Goal: Task Accomplishment & Management: Manage account settings

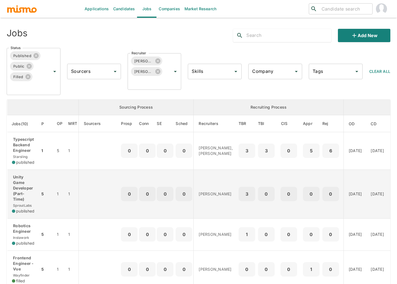
scroll to position [12, 0]
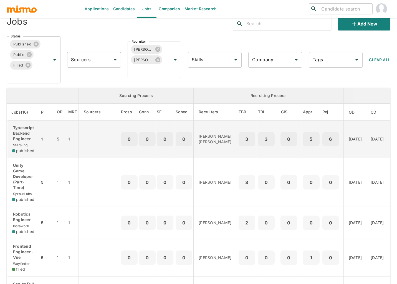
click at [36, 130] on td "Typescript Backend Engineer Starsling published" at bounding box center [23, 140] width 33 height 38
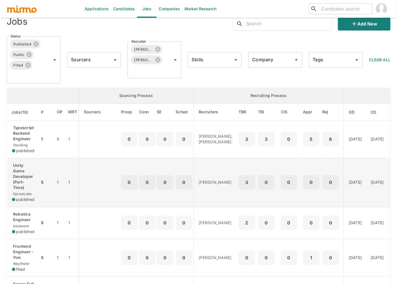
click at [28, 170] on p "Unity Game Developer (Part-Time)" at bounding box center [24, 177] width 24 height 28
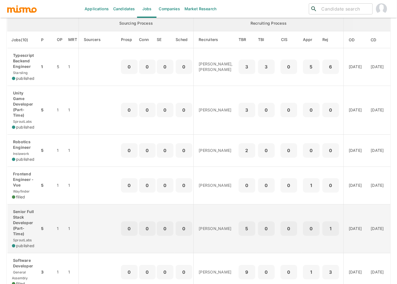
scroll to position [95, 0]
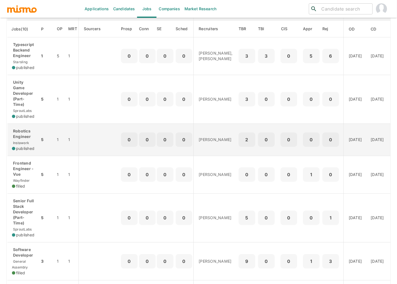
click at [34, 134] on p "Robotics Engineer" at bounding box center [24, 133] width 24 height 11
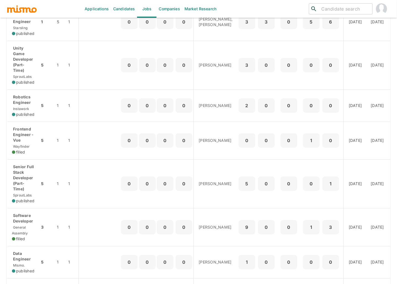
scroll to position [132, 0]
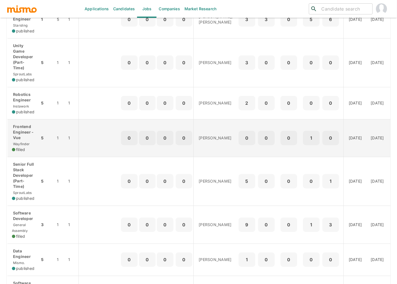
click at [33, 128] on p "Frontend Engineer - Vue" at bounding box center [24, 132] width 24 height 17
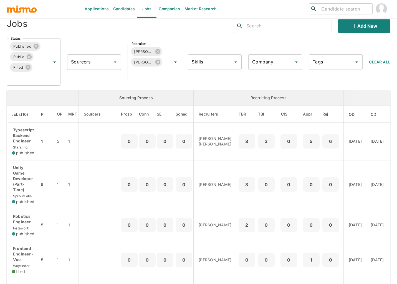
scroll to position [0, 0]
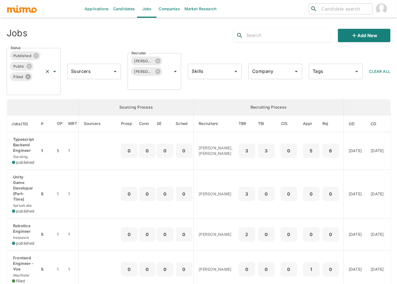
click at [30, 77] on icon at bounding box center [27, 76] width 5 height 5
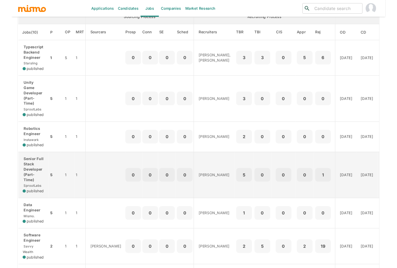
scroll to position [85, 0]
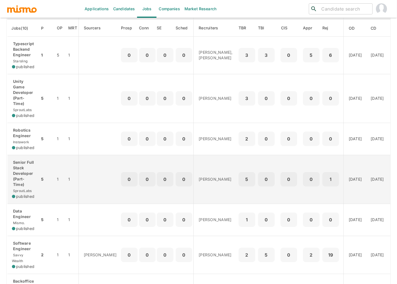
click at [50, 193] on td "5" at bounding box center [46, 179] width 12 height 49
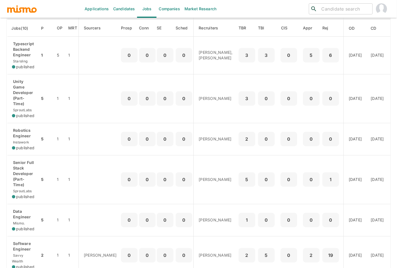
click at [125, 9] on link "Candidates" at bounding box center [124, 9] width 26 height 18
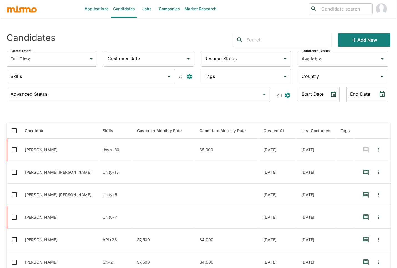
click at [291, 42] on input "text" at bounding box center [288, 40] width 85 height 9
type input "hendrix"
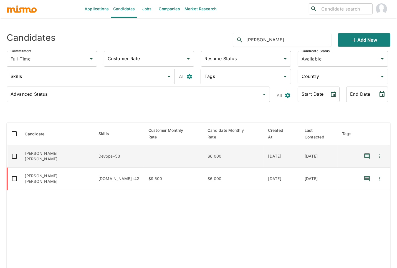
click at [144, 147] on td "enhanced table" at bounding box center [173, 156] width 59 height 22
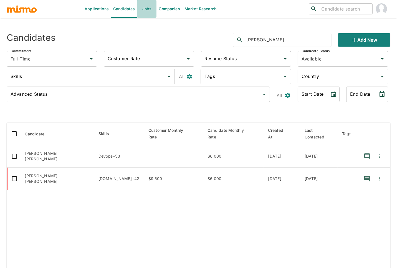
click at [145, 9] on link "Jobs" at bounding box center [146, 9] width 19 height 18
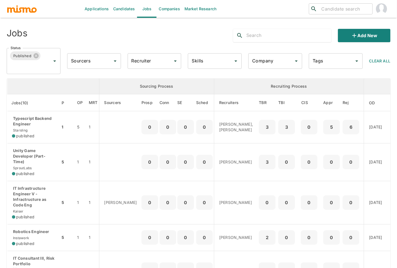
click at [150, 65] on input "Recruiter" at bounding box center [150, 61] width 41 height 11
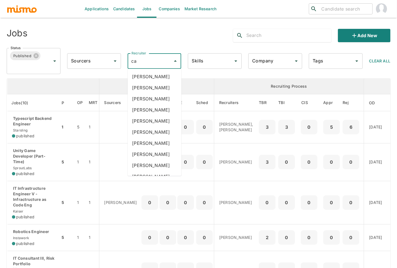
type input "car"
click at [166, 113] on li "Carmen Vilachá" at bounding box center [155, 109] width 54 height 11
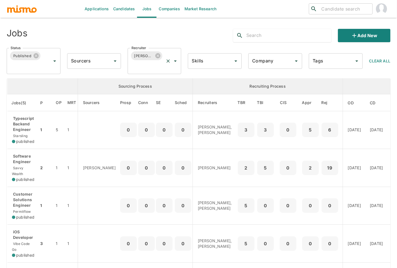
click at [149, 67] on input "Recruiter" at bounding box center [146, 66] width 33 height 11
type input "luja"
click at [154, 84] on li "[PERSON_NAME]" at bounding box center [155, 81] width 54 height 11
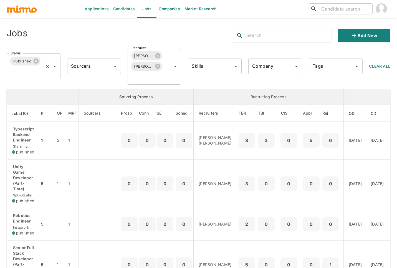
click at [23, 70] on input "Status" at bounding box center [25, 71] width 33 height 11
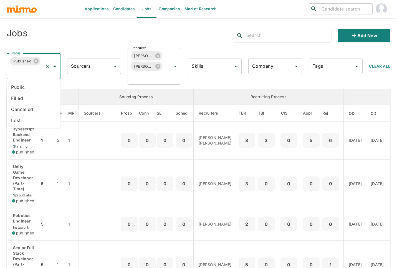
click at [22, 86] on li "Public" at bounding box center [34, 87] width 54 height 11
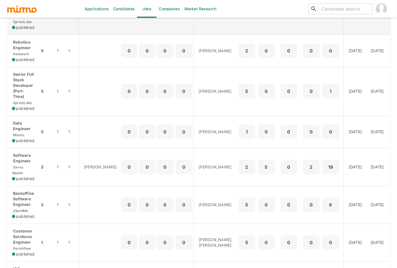
scroll to position [201, 0]
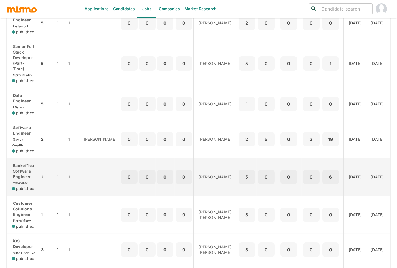
click at [26, 167] on p "Backoffice Software Engineer" at bounding box center [24, 171] width 24 height 17
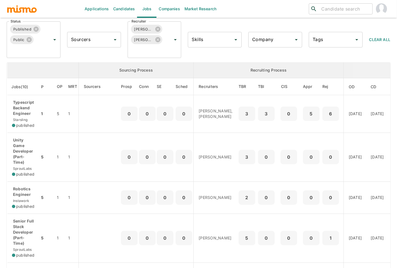
scroll to position [22, 0]
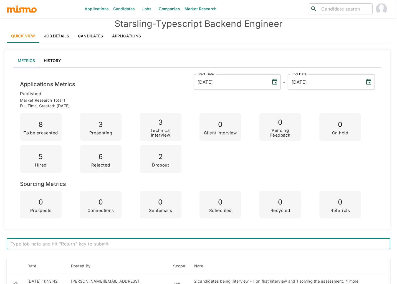
scroll to position [12, 0]
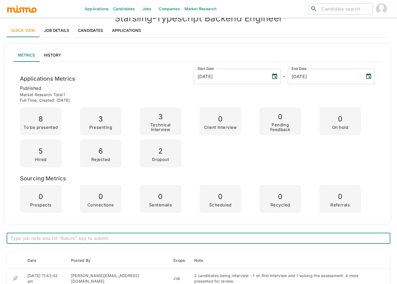
click at [159, 240] on textarea at bounding box center [199, 239] width 376 height 6
type textarea "Renan accepted offer and he will join Mismo this Wed 09/24"
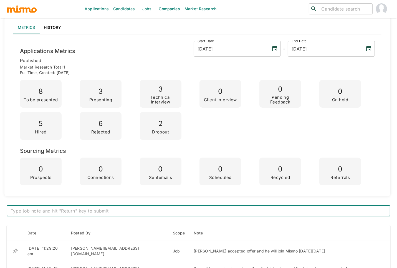
scroll to position [0, 0]
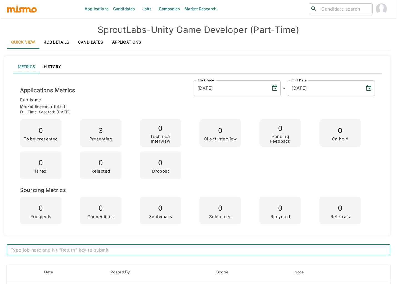
click at [119, 41] on link "Applications" at bounding box center [127, 42] width 38 height 13
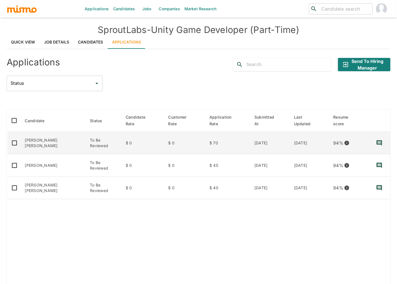
click at [52, 146] on td "[PERSON_NAME] [PERSON_NAME]" at bounding box center [53, 143] width 65 height 22
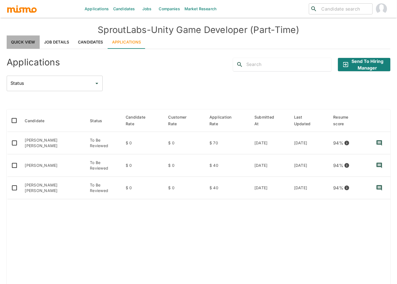
click at [24, 42] on link "Quick View" at bounding box center [23, 42] width 33 height 13
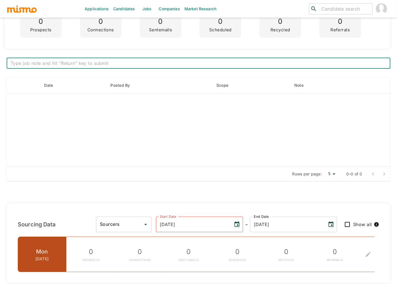
scroll to position [131, 0]
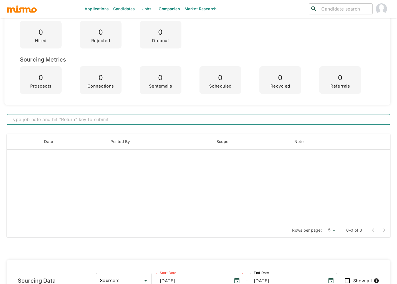
click at [113, 117] on textarea at bounding box center [199, 120] width 376 height 6
drag, startPoint x: 47, startPoint y: 119, endPoint x: 3, endPoint y: 115, distance: 44.3
click at [3, 115] on div "Applications Candidates Jobs Companies Market Research ​ ​ SproutLabs - Unity G…" at bounding box center [198, 18] width 397 height 298
click at [55, 123] on textarea "3 candidates" at bounding box center [199, 120] width 376 height 6
type textarea "3 candidates in TBR with assessment, waiting feedback from the client"
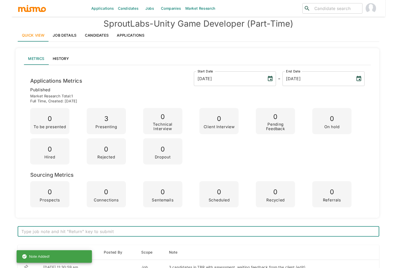
scroll to position [0, 0]
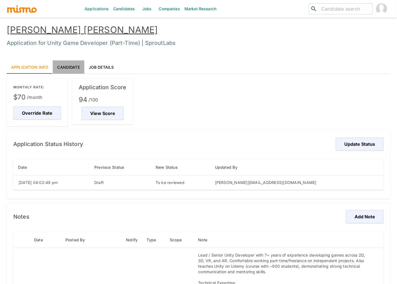
click at [70, 69] on link "Candidate" at bounding box center [68, 66] width 31 height 13
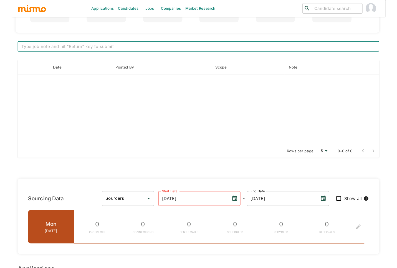
scroll to position [193, 0]
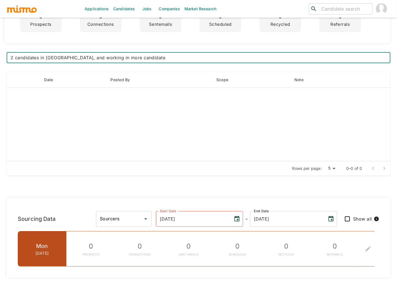
type textarea "2 candidates in [GEOGRAPHIC_DATA], and working in more candidates"
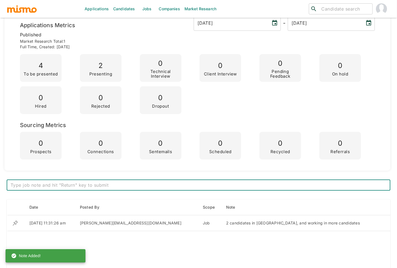
scroll to position [0, 0]
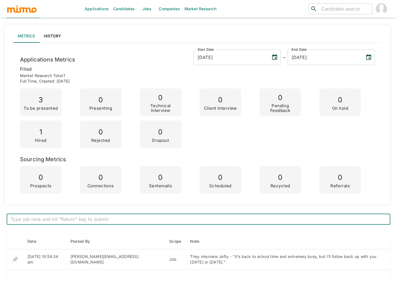
scroll to position [9, 0]
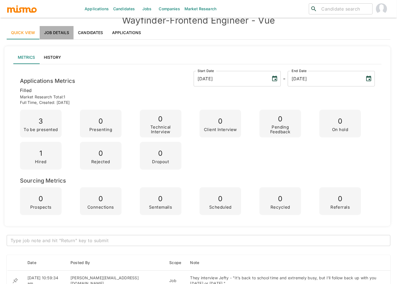
click at [61, 36] on link "Job Details" at bounding box center [57, 32] width 34 height 13
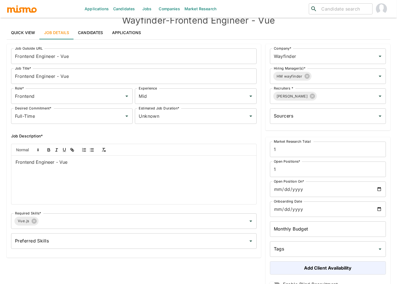
click at [117, 34] on link "Applications" at bounding box center [127, 32] width 38 height 13
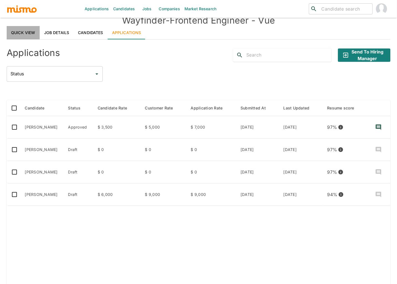
click at [32, 34] on link "Quick View" at bounding box center [23, 32] width 33 height 13
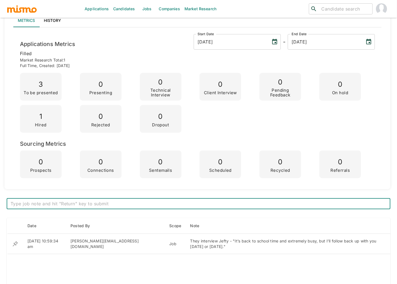
scroll to position [53, 0]
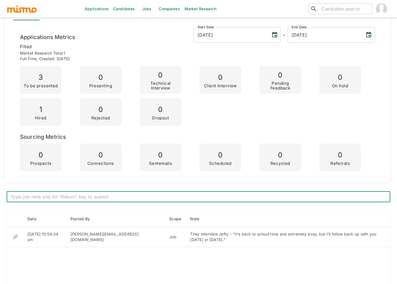
click at [147, 195] on textarea at bounding box center [199, 197] width 376 height 6
type textarea "j"
type textarea "Jefty accepted offer"
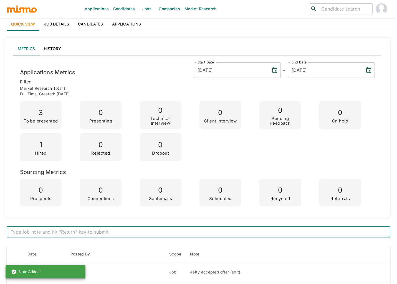
scroll to position [0, 0]
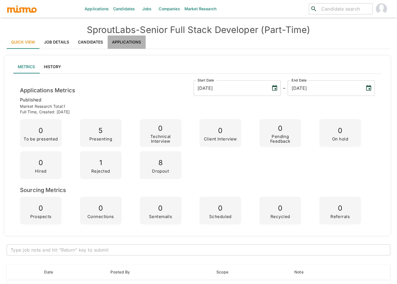
click at [126, 44] on link "Applications" at bounding box center [127, 42] width 38 height 13
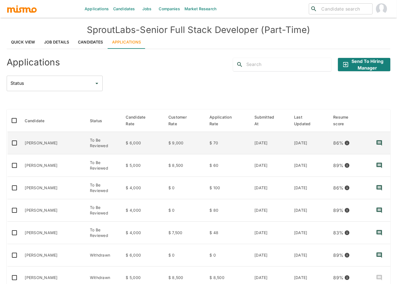
click at [61, 142] on td "[PERSON_NAME]" at bounding box center [53, 143] width 65 height 22
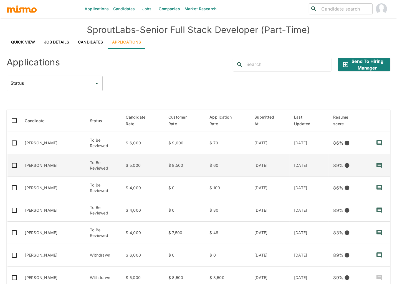
click at [58, 173] on td "[PERSON_NAME]" at bounding box center [53, 166] width 65 height 22
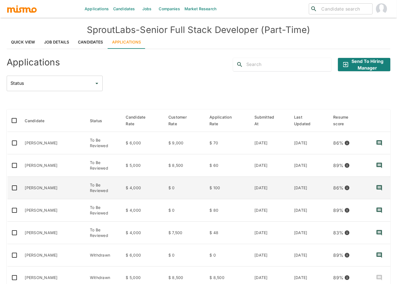
click at [55, 185] on td "[PERSON_NAME]" at bounding box center [53, 188] width 65 height 22
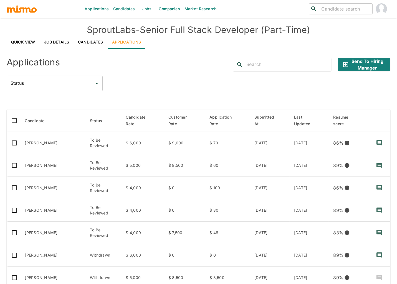
click at [53, 44] on link "Job Details" at bounding box center [57, 42] width 34 height 13
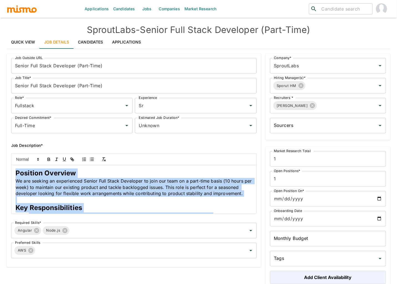
drag, startPoint x: 206, startPoint y: 203, endPoint x: 12, endPoint y: 178, distance: 195.7
click at [12, 178] on div "Position Overview We are seeking an experienced Senior Full Stack Developer to …" at bounding box center [133, 189] width 245 height 49
copy div "Position Overview We are seeking an experienced Senior Full Stack Developer to …"
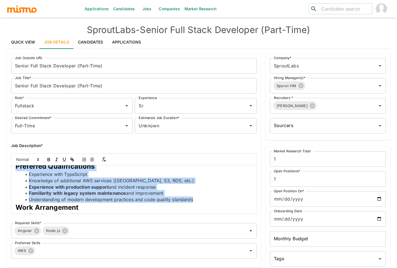
scroll to position [227, 0]
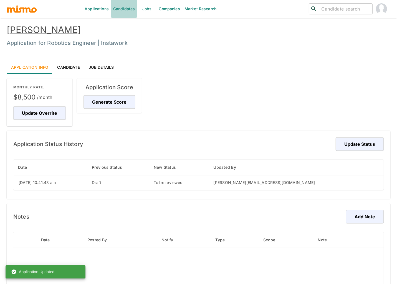
click at [121, 10] on link "Candidates" at bounding box center [124, 9] width 26 height 18
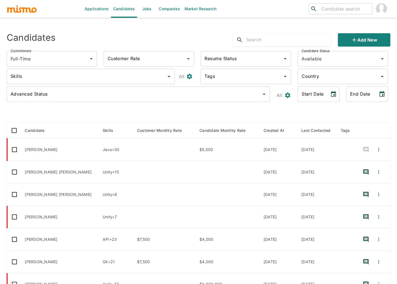
click at [283, 39] on input "text" at bounding box center [288, 40] width 85 height 9
type input "hendrix"
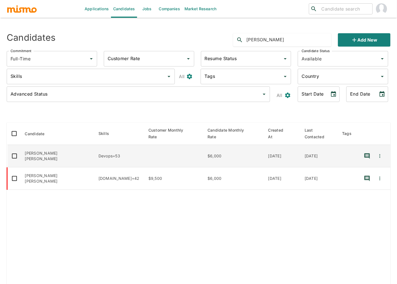
click at [47, 147] on td "[PERSON_NAME] [PERSON_NAME]" at bounding box center [58, 156] width 74 height 22
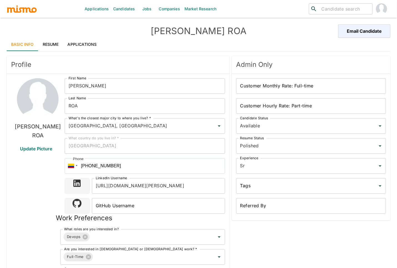
click at [53, 46] on link "Resume" at bounding box center [50, 44] width 25 height 13
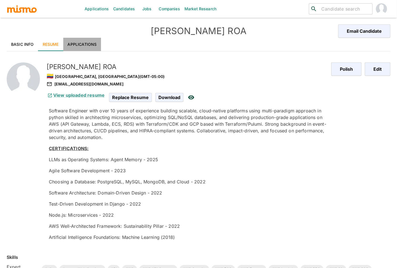
click at [76, 44] on link "Applications" at bounding box center [82, 44] width 38 height 13
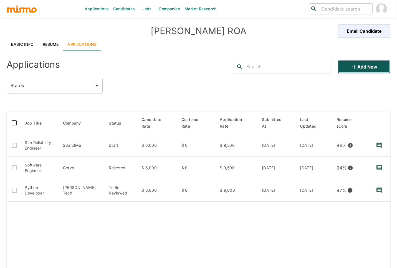
click at [365, 69] on button "Add new" at bounding box center [364, 66] width 52 height 13
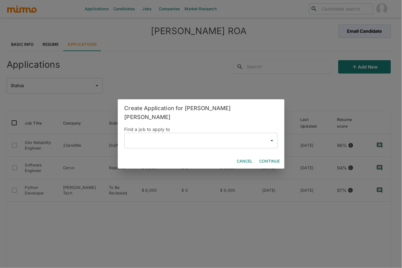
click at [147, 136] on input "text" at bounding box center [197, 140] width 140 height 11
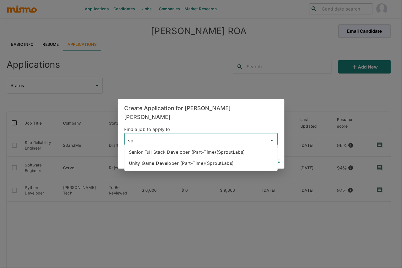
click at [226, 149] on li "Senior Full Stack Developer (Part-Time)(SproutLabs)" at bounding box center [200, 152] width 153 height 11
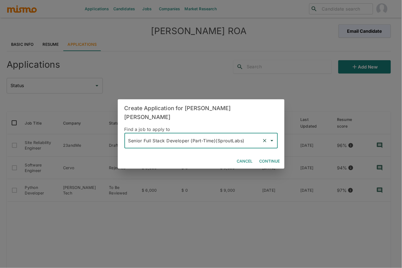
type input "Senior Full Stack Developer (Part-Time)(SproutLabs)"
drag, startPoint x: 272, startPoint y: 156, endPoint x: 268, endPoint y: 159, distance: 5.3
click at [271, 157] on button "Continue" at bounding box center [269, 161] width 25 height 10
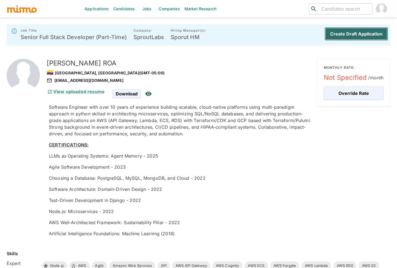
click at [363, 30] on button "Create Draft Application" at bounding box center [357, 33] width 64 height 13
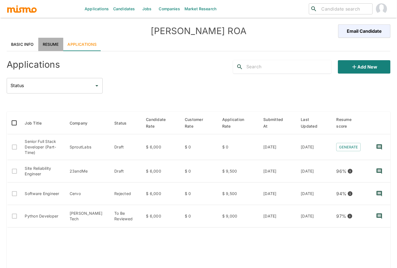
click at [46, 45] on link "Resume" at bounding box center [50, 44] width 25 height 13
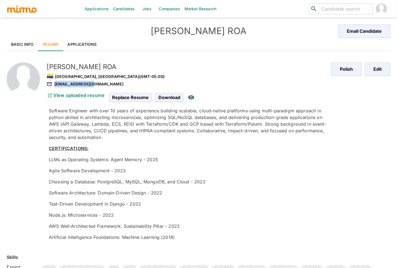
drag, startPoint x: 95, startPoint y: 83, endPoint x: 93, endPoint y: 84, distance: 2.9
click at [93, 84] on div "me@hendrixroa.dev" at bounding box center [187, 84] width 280 height 7
copy div "me@hendrixroa.dev"
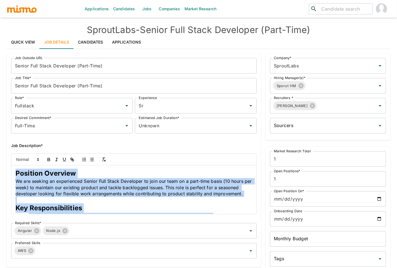
scroll to position [227, 0]
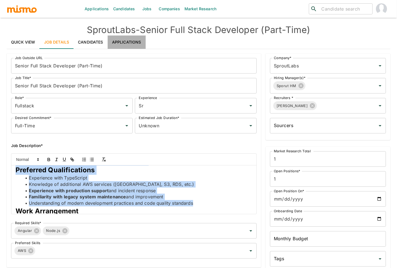
click at [132, 40] on link "Applications" at bounding box center [127, 42] width 38 height 13
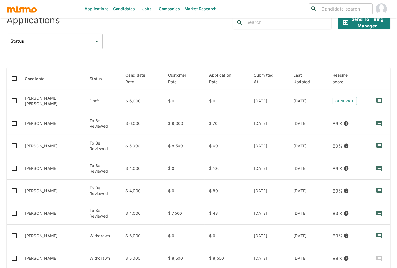
scroll to position [67, 0]
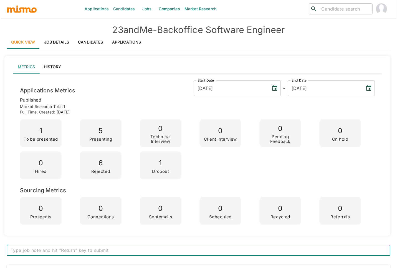
click at [68, 44] on link "Job Details" at bounding box center [57, 42] width 34 height 13
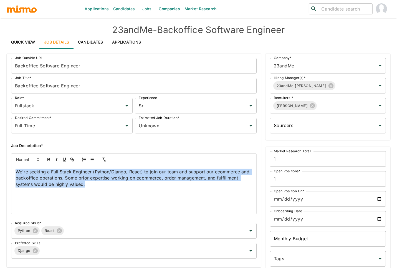
drag, startPoint x: 15, startPoint y: 172, endPoint x: 107, endPoint y: 189, distance: 92.9
click at [107, 189] on div "We're seeking a Full Stack Engineer (Python/Django, React) to join our team and…" at bounding box center [133, 189] width 245 height 49
copy span "We're seeking a Full Stack Engineer (Python/Django, React) to join our team and…"
click at [177, 9] on link "Companies" at bounding box center [170, 9] width 26 height 18
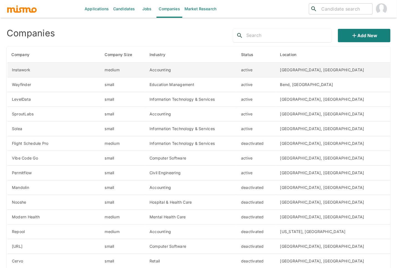
click at [59, 72] on td "Instawork" at bounding box center [53, 70] width 93 height 15
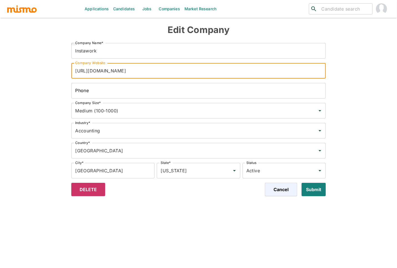
drag, startPoint x: 151, startPoint y: 71, endPoint x: 124, endPoint y: 63, distance: 28.1
click at [120, 67] on input "[URL][DOMAIN_NAME]" at bounding box center [198, 71] width 254 height 16
